Goal: Entertainment & Leisure: Consume media (video, audio)

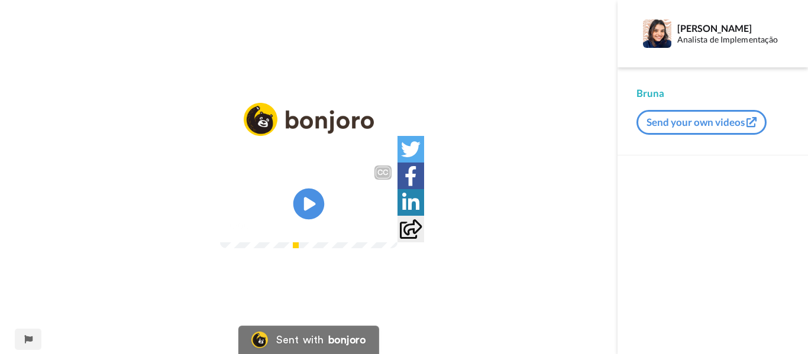
click at [315, 199] on icon at bounding box center [308, 204] width 31 height 31
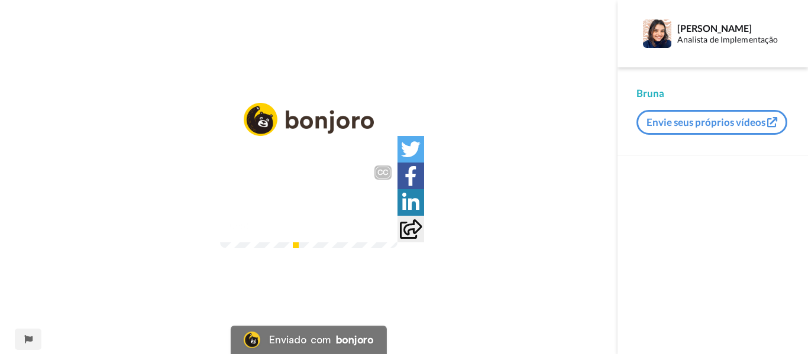
click at [323, 214] on icon "Play/Pause" at bounding box center [308, 204] width 31 height 56
